Goal: Find specific page/section: Find specific page/section

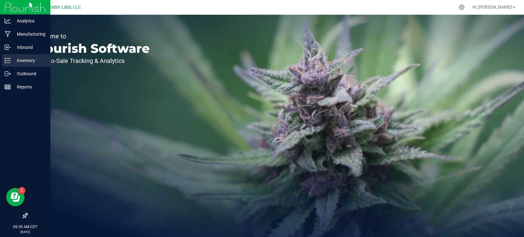
click at [13, 57] on p "Inventory" at bounding box center [29, 60] width 37 height 7
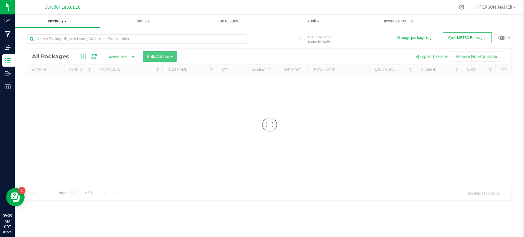
click at [60, 18] on span "Inventory" at bounding box center [57, 21] width 85 height 6
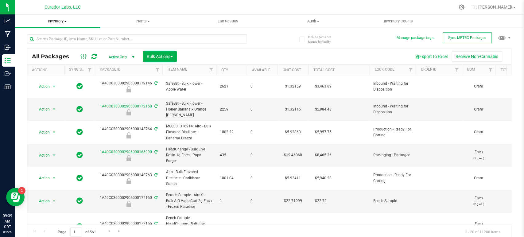
click at [58, 22] on span "Inventory" at bounding box center [57, 21] width 85 height 6
click at [47, 45] on span "All inventory" at bounding box center [35, 44] width 41 height 5
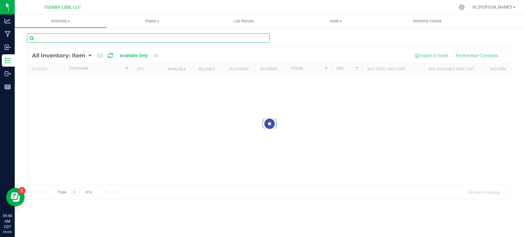
click at [52, 38] on div "Inventory All packages All inventory Waste log Create inventory Plants All plan…" at bounding box center [269, 126] width 509 height 222
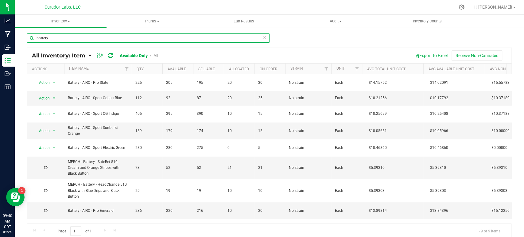
scroll to position [17, 0]
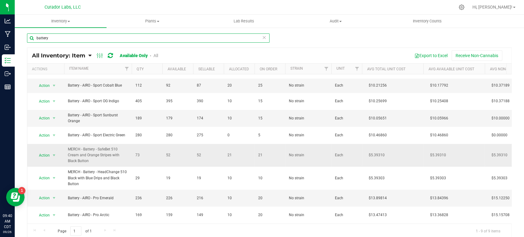
type input "battery"
drag, startPoint x: 91, startPoint y: 155, endPoint x: 67, endPoint y: 144, distance: 26.2
click at [67, 144] on td "MERCH - Battery - SafeBet 510 Cream and Orange Stripes with Black Button" at bounding box center [98, 155] width 68 height 23
click at [24, 142] on div "battery All Inventory: Item Item Summary Item (default) Item by Strain Item by …" at bounding box center [269, 123] width 509 height 192
click at [481, 37] on div "battery" at bounding box center [269, 40] width 485 height 14
